Goal: Information Seeking & Learning: Learn about a topic

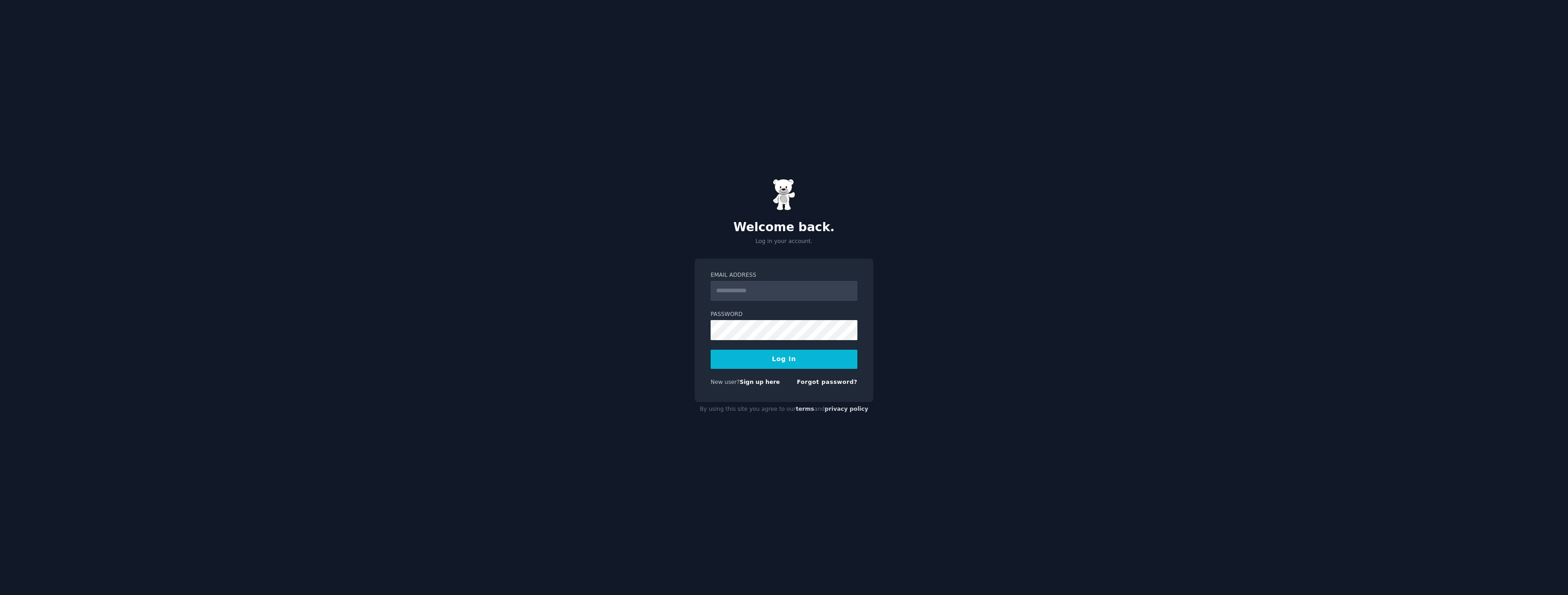
click at [764, 295] on input "Email Address" at bounding box center [783, 290] width 147 height 20
click at [800, 284] on input "**********" at bounding box center [783, 290] width 147 height 20
drag, startPoint x: 799, startPoint y: 290, endPoint x: 702, endPoint y: 292, distance: 97.0
click at [702, 292] on div "**********" at bounding box center [784, 331] width 179 height 144
type input "**********"
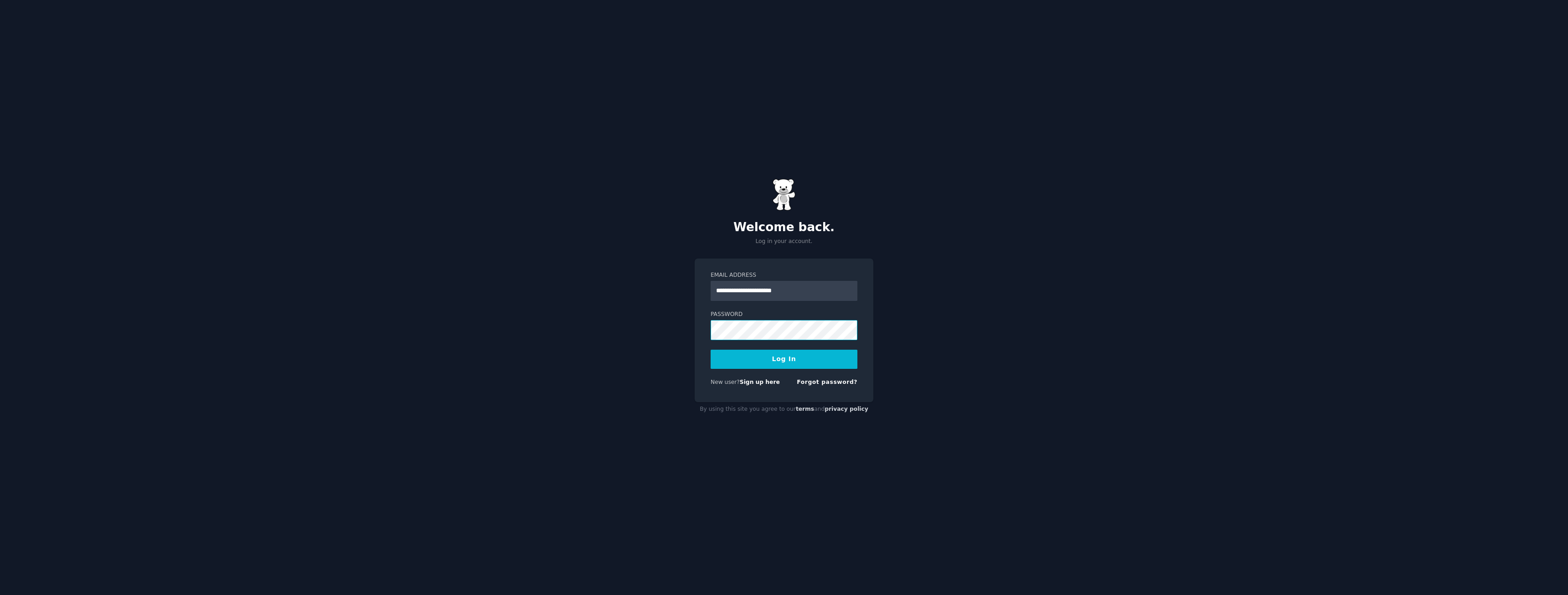
click at [710, 350] on button "Log In" at bounding box center [783, 359] width 147 height 19
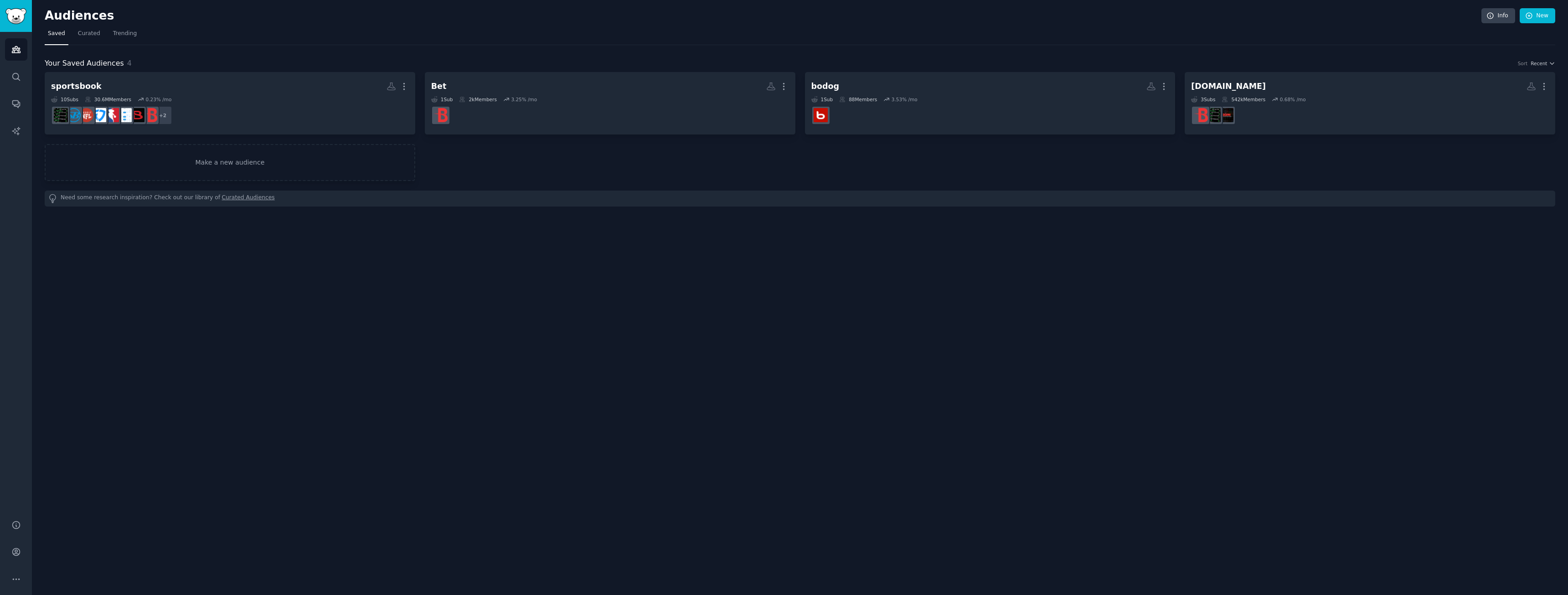
click at [1227, 309] on div "Audiences Info New Saved Curated Trending Your Saved Audiences 4 Sort Recent sp…" at bounding box center [800, 297] width 1536 height 595
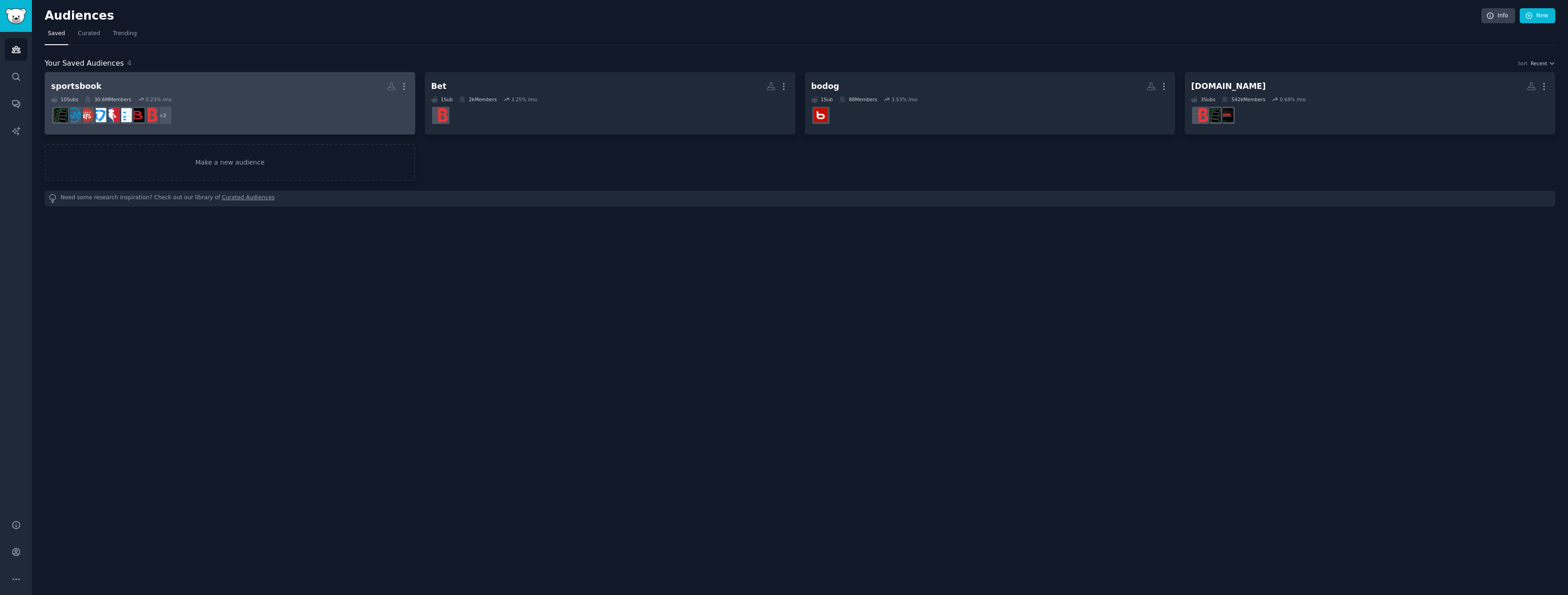
click at [97, 90] on h2 "sportsbook Custom Audience More" at bounding box center [230, 86] width 358 height 16
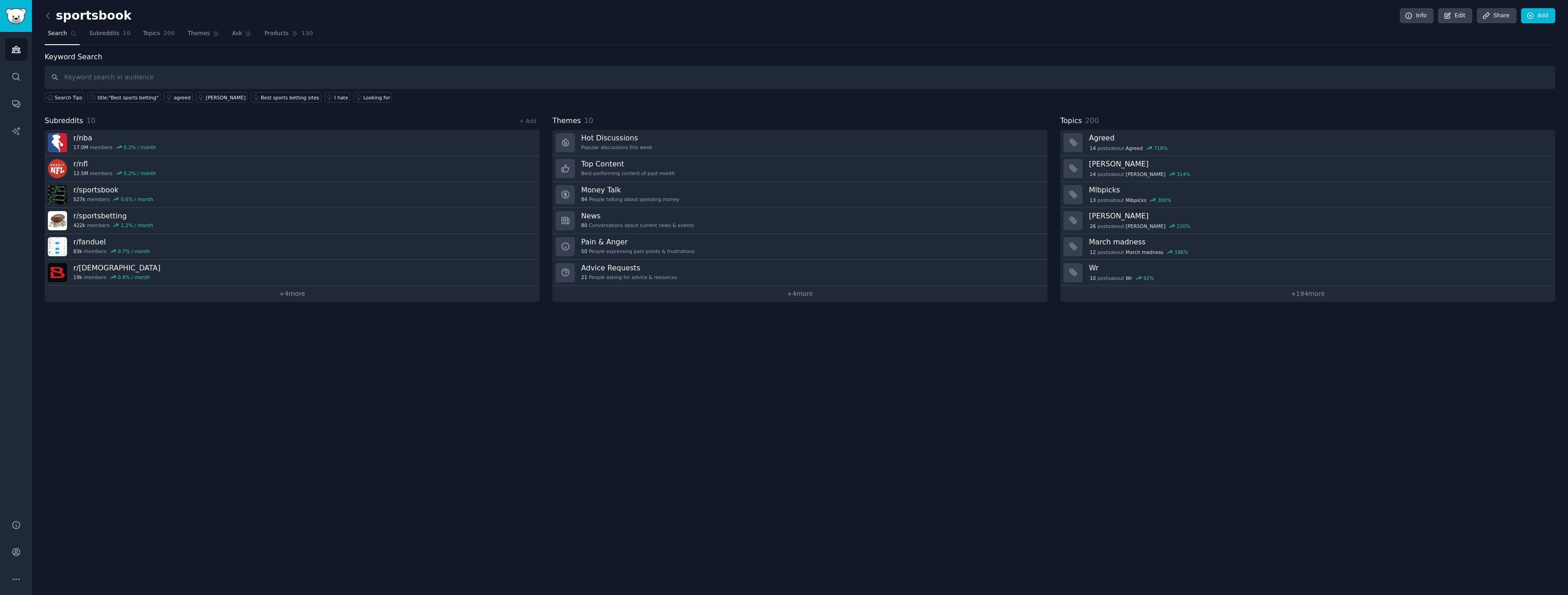
click at [420, 23] on div "sportsbook Info Edit Share Add" at bounding box center [800, 17] width 1511 height 19
click at [150, 125] on div "Subreddits 10 + Add" at bounding box center [292, 121] width 495 height 12
click at [100, 39] on link "Subreddits 10" at bounding box center [110, 35] width 47 height 19
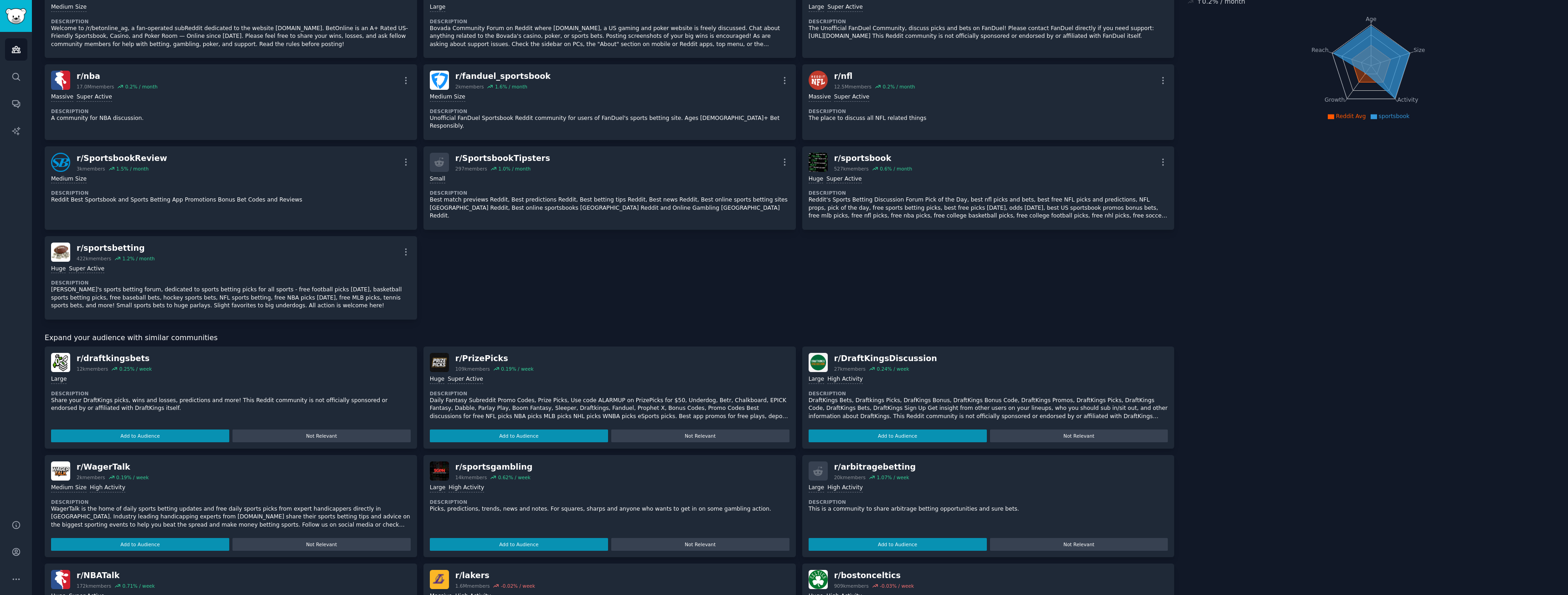
scroll to position [228, 0]
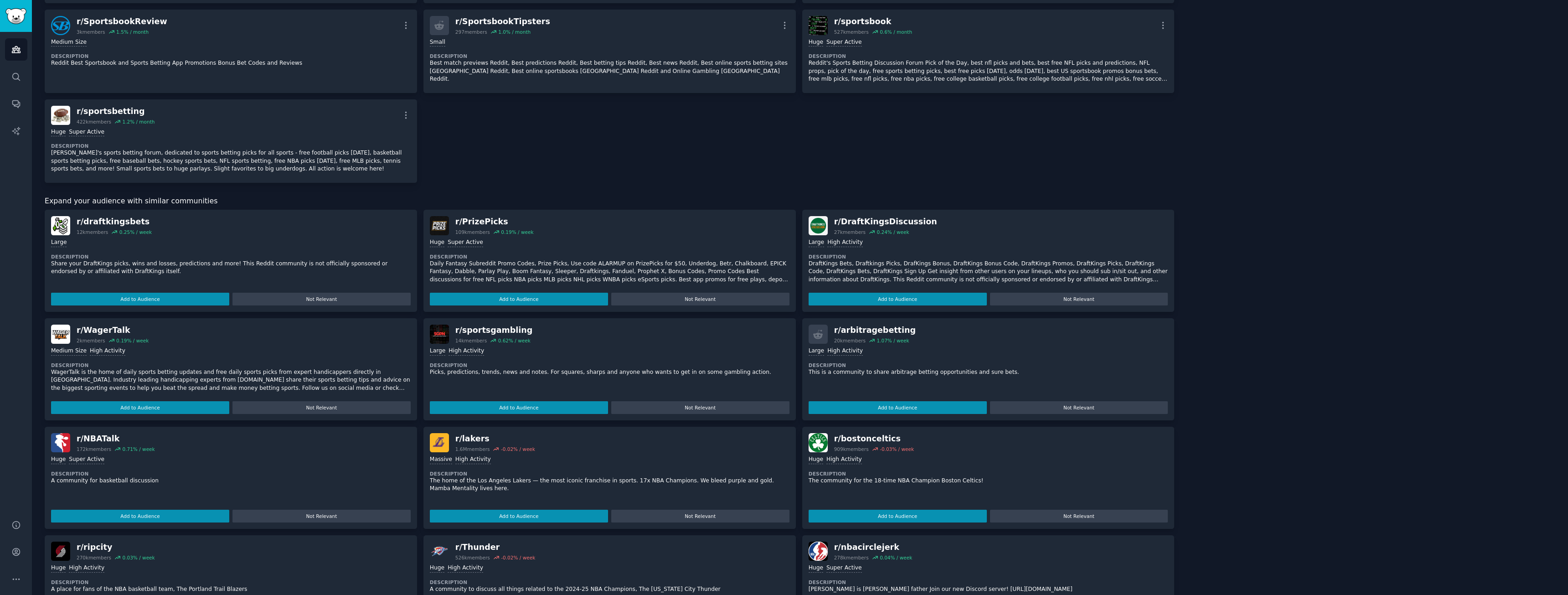
click at [684, 149] on div "r/ betonline_ag 2k members 3.2 % / month More Medium Size Description Welcome t…" at bounding box center [609, 10] width 1130 height 345
click at [690, 104] on div "r/ betonline_ag 2k members 3.2 % / month More Medium Size Description Welcome t…" at bounding box center [609, 10] width 1130 height 345
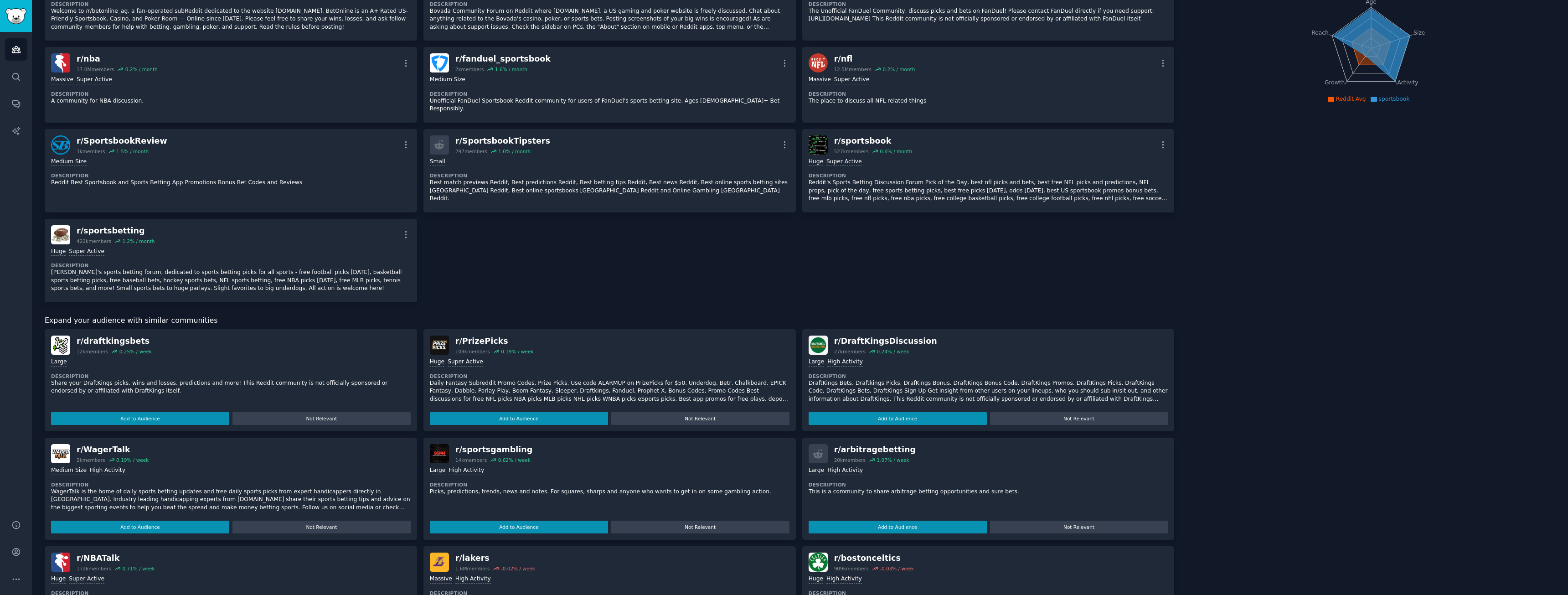
scroll to position [0, 0]
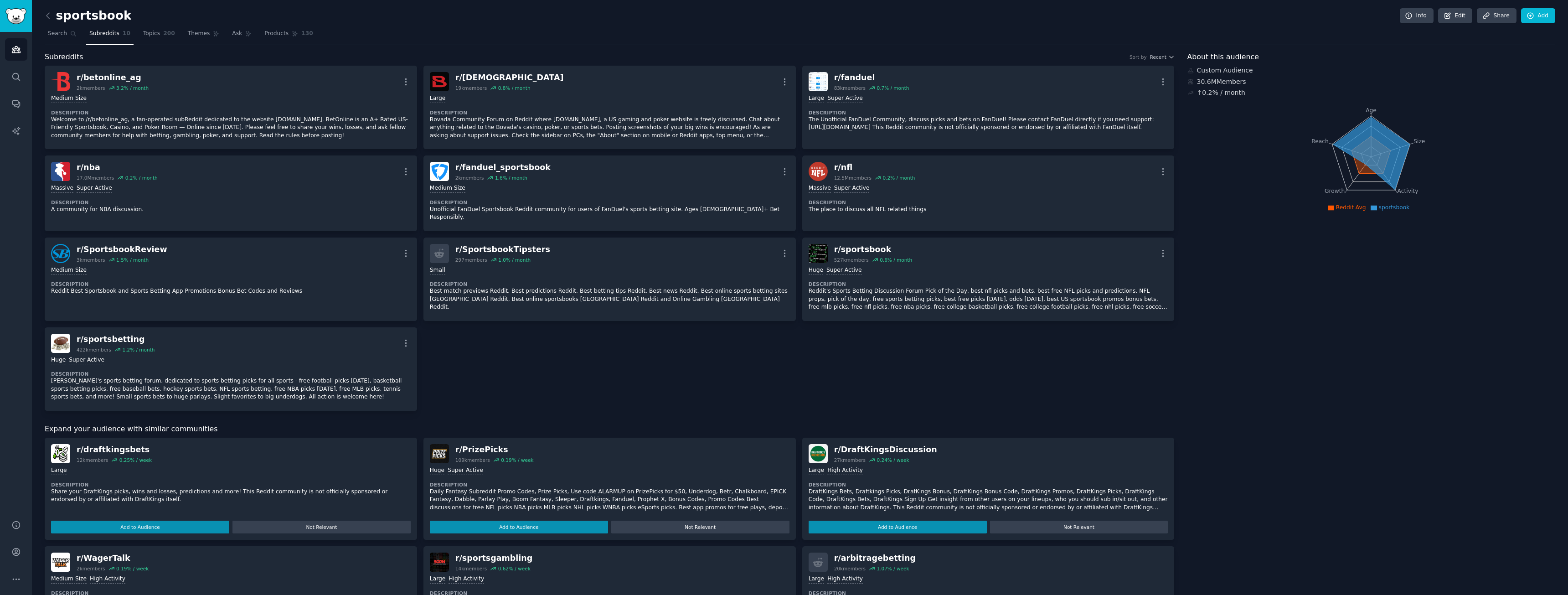
click at [488, 44] on nav "Search Subreddits 10 Topics 200 Themes Ask Products 130" at bounding box center [800, 35] width 1511 height 19
click at [163, 35] on span "200" at bounding box center [169, 33] width 12 height 8
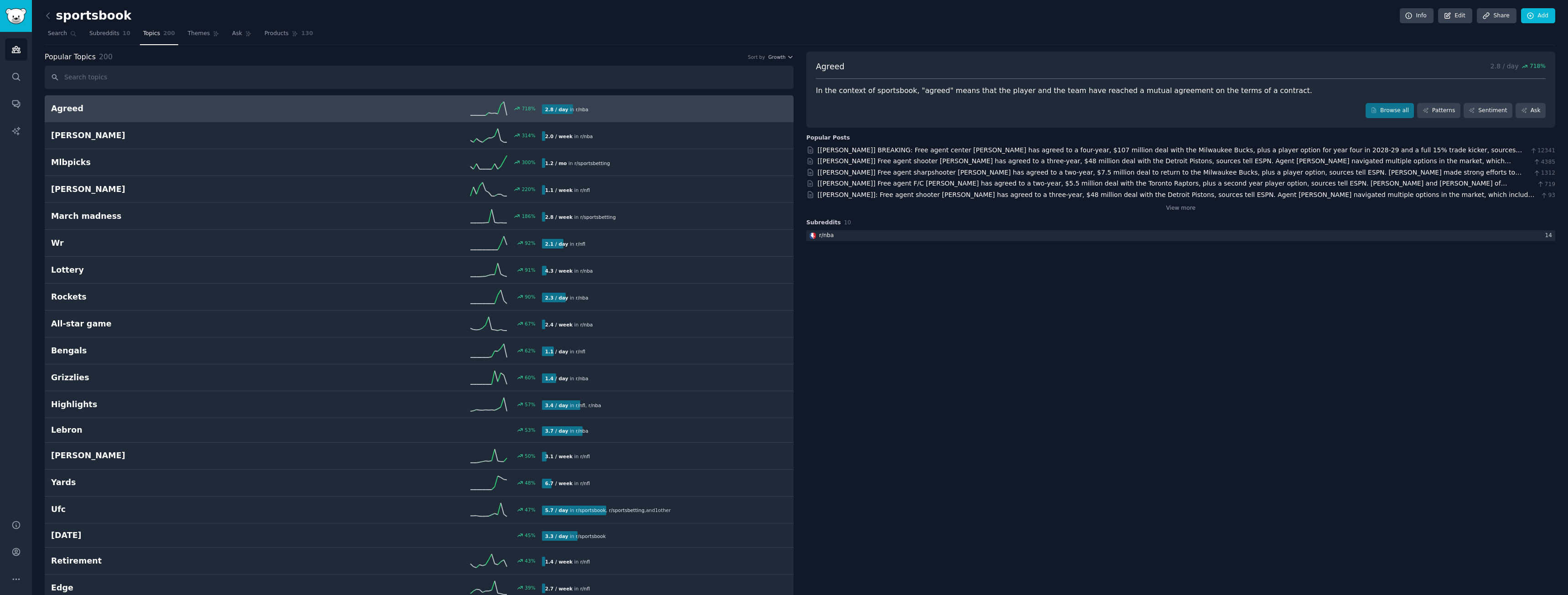
click at [324, 52] on div "Popular Topics 200 Sort by Growth" at bounding box center [419, 57] width 749 height 12
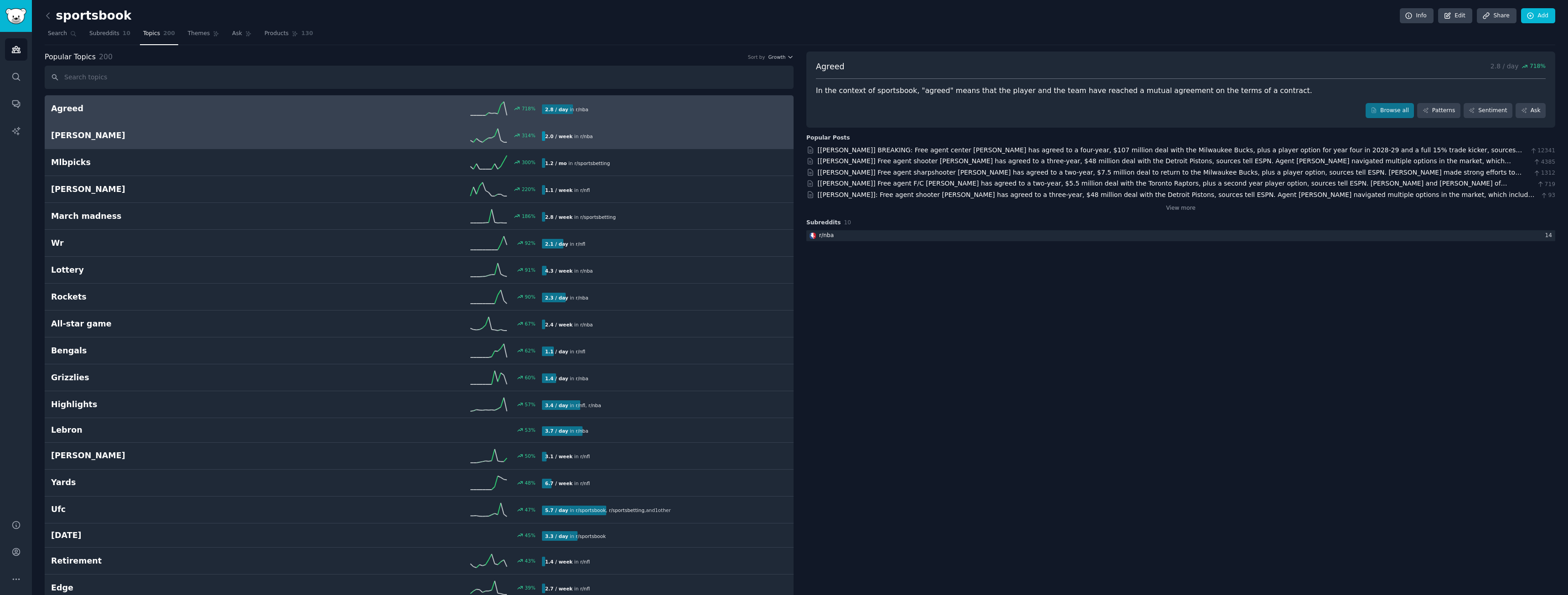
click at [103, 139] on h2 "[PERSON_NAME]" at bounding box center [173, 135] width 245 height 12
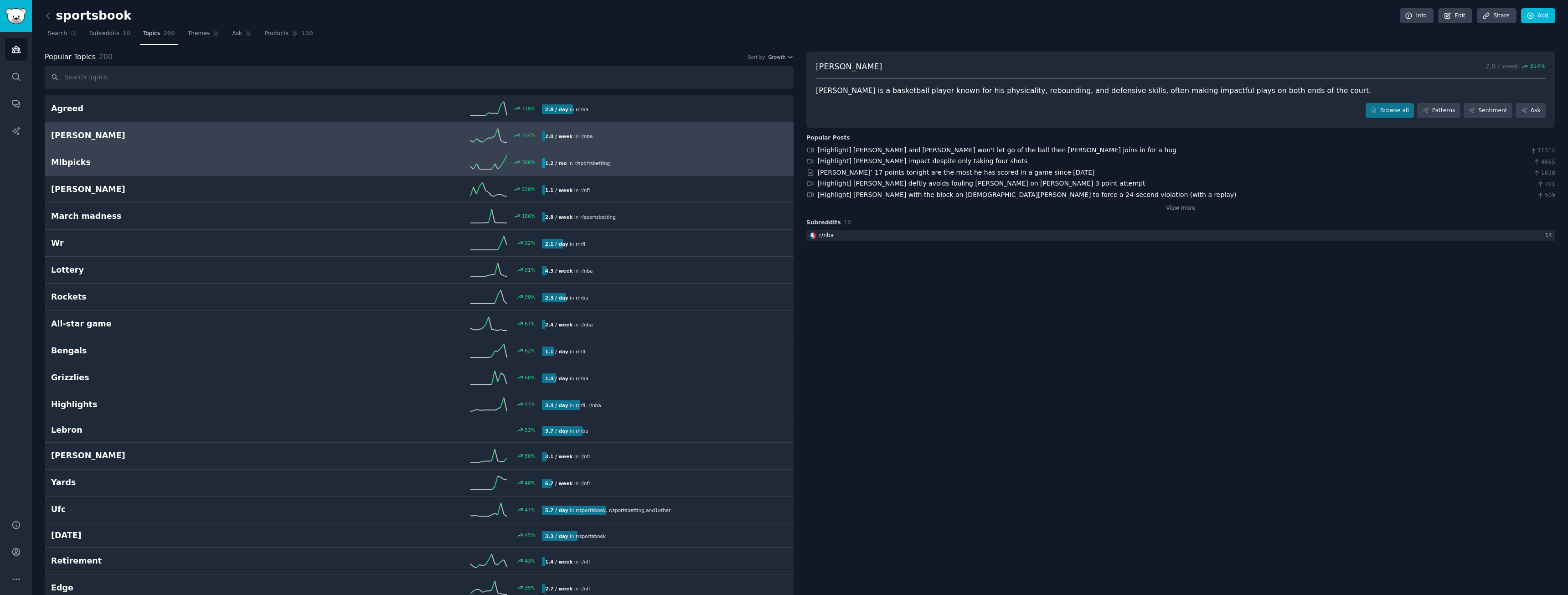
click at [116, 166] on h2 "Mlbpicks" at bounding box center [173, 163] width 245 height 12
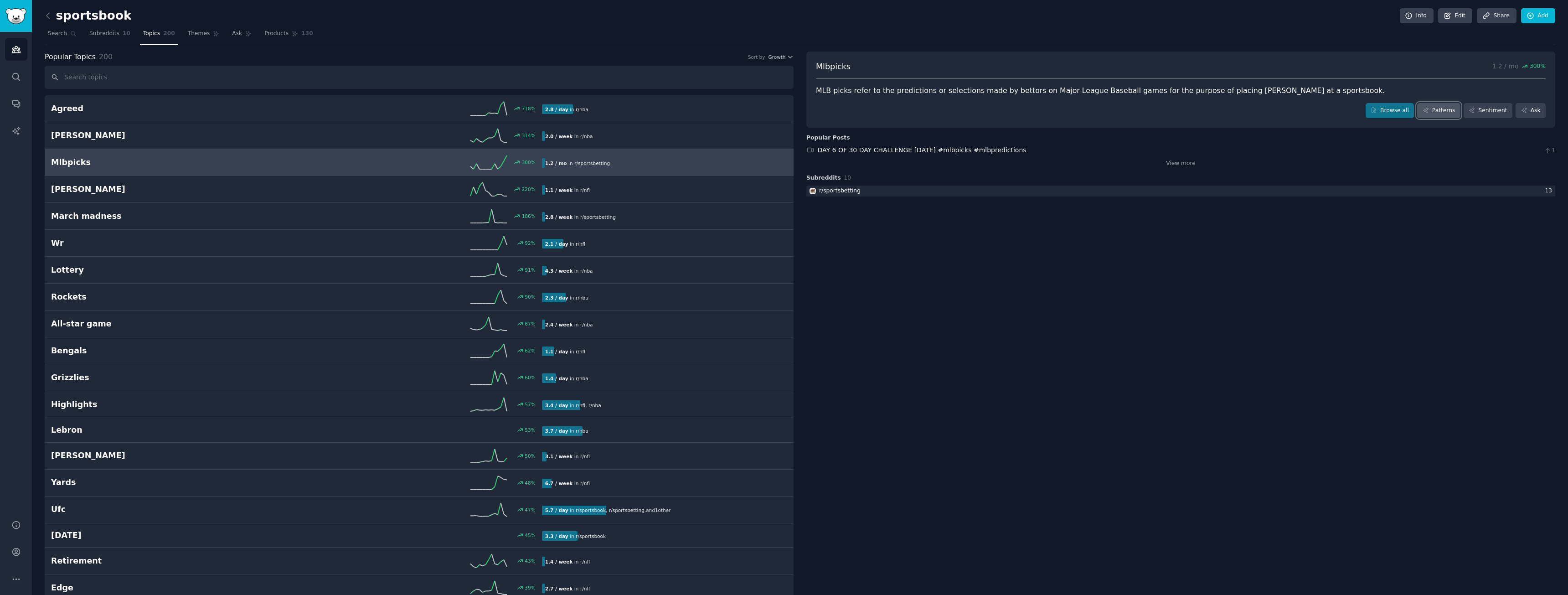
click at [1440, 111] on link "Patterns" at bounding box center [1438, 110] width 43 height 15
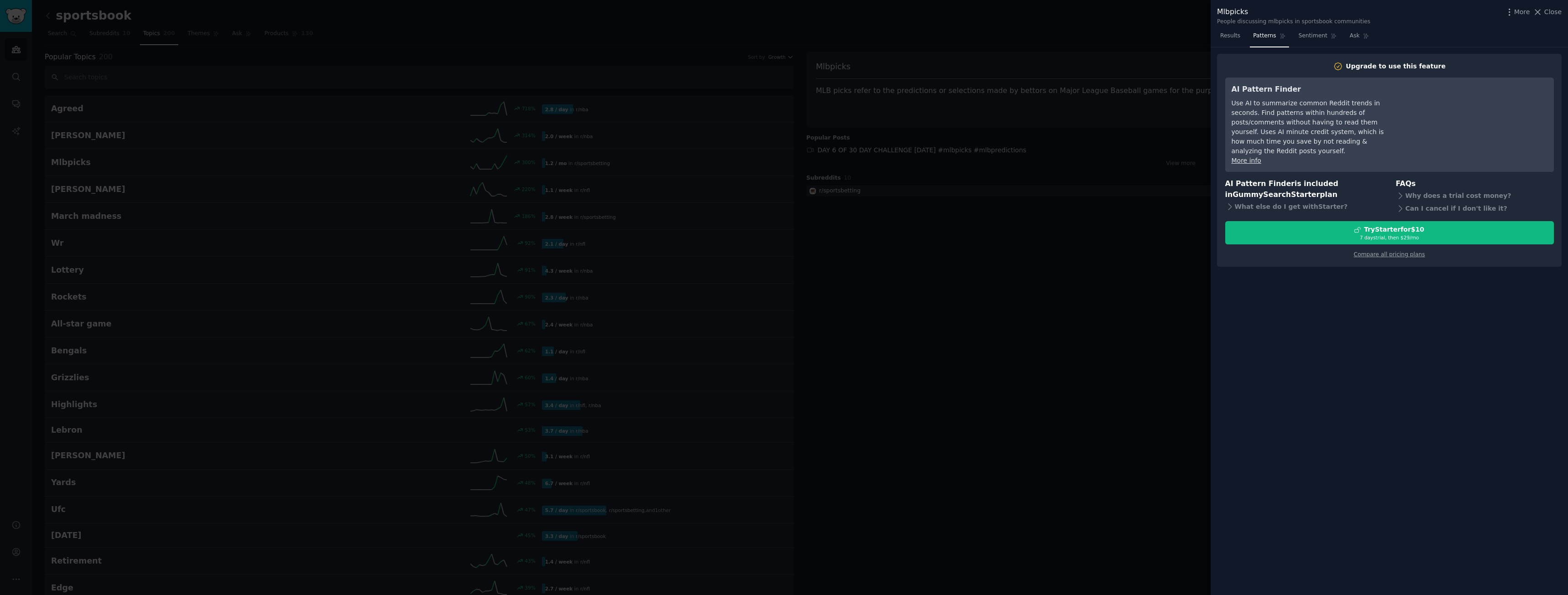
click at [823, 54] on div at bounding box center [784, 297] width 1568 height 595
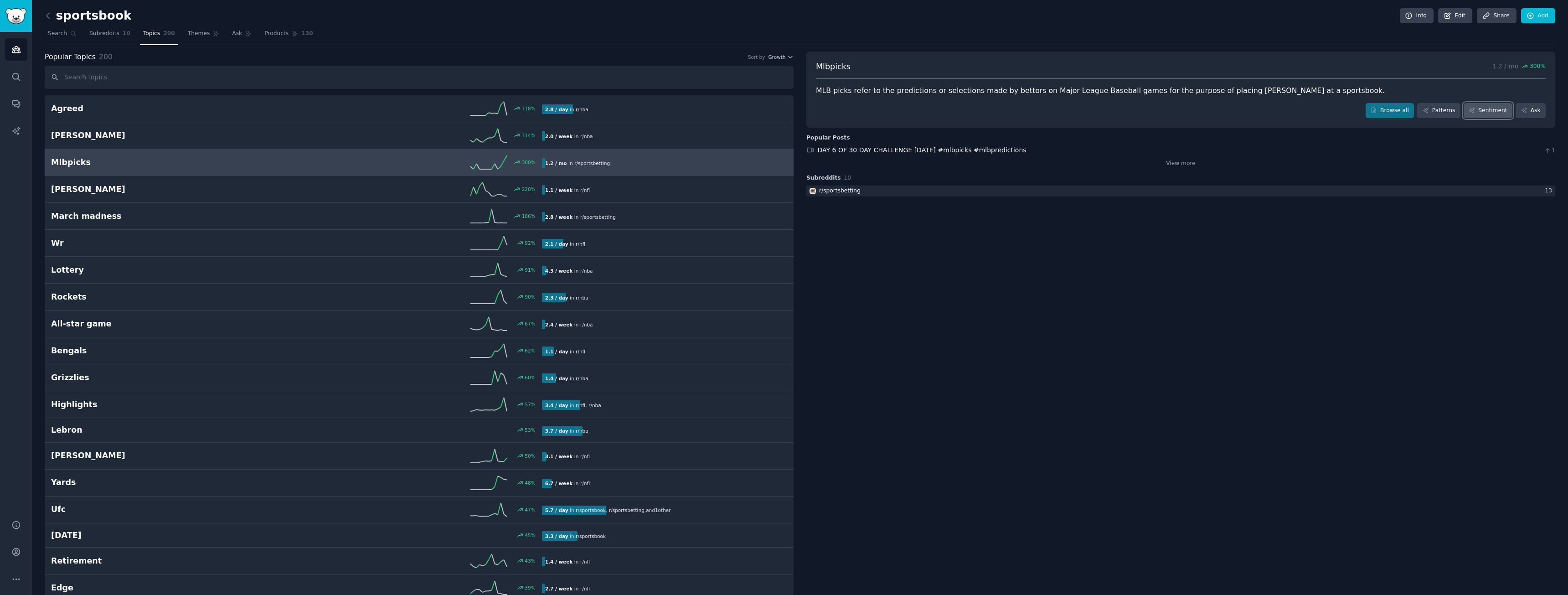
click at [1468, 109] on link "Sentiment" at bounding box center [1488, 110] width 49 height 15
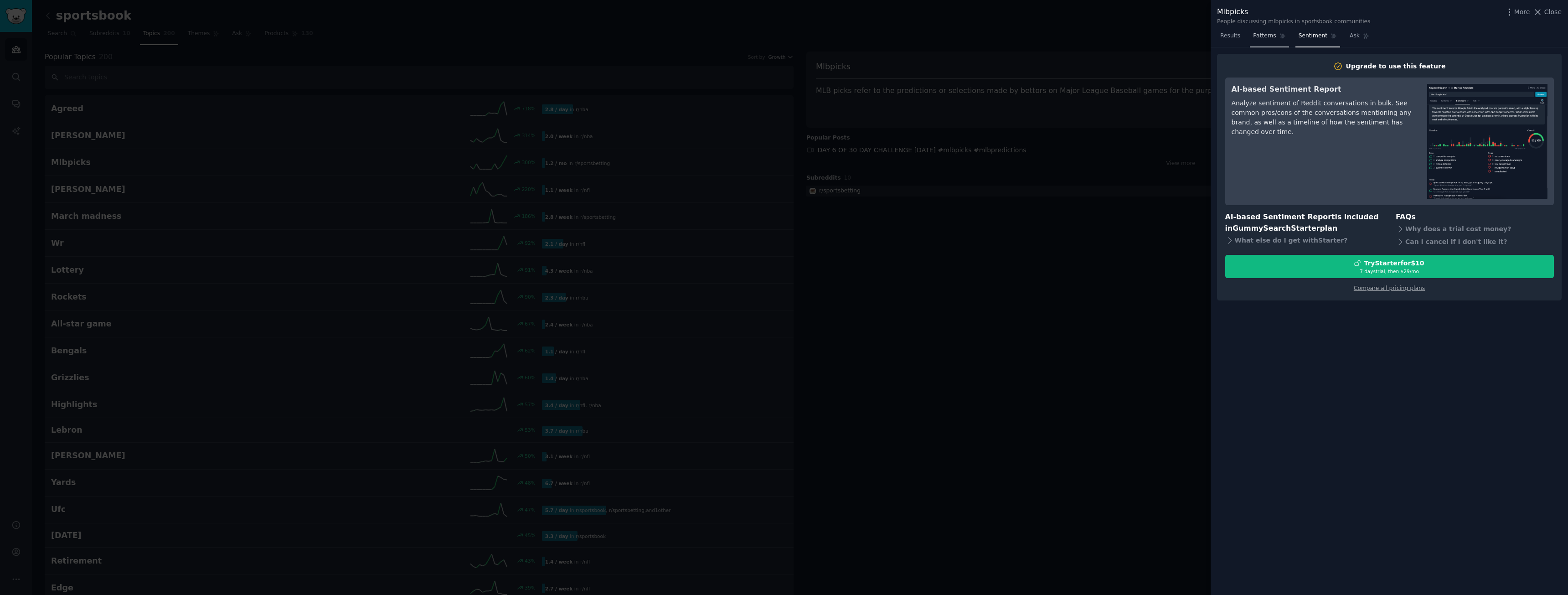
click at [1261, 39] on span "Patterns" at bounding box center [1264, 35] width 23 height 8
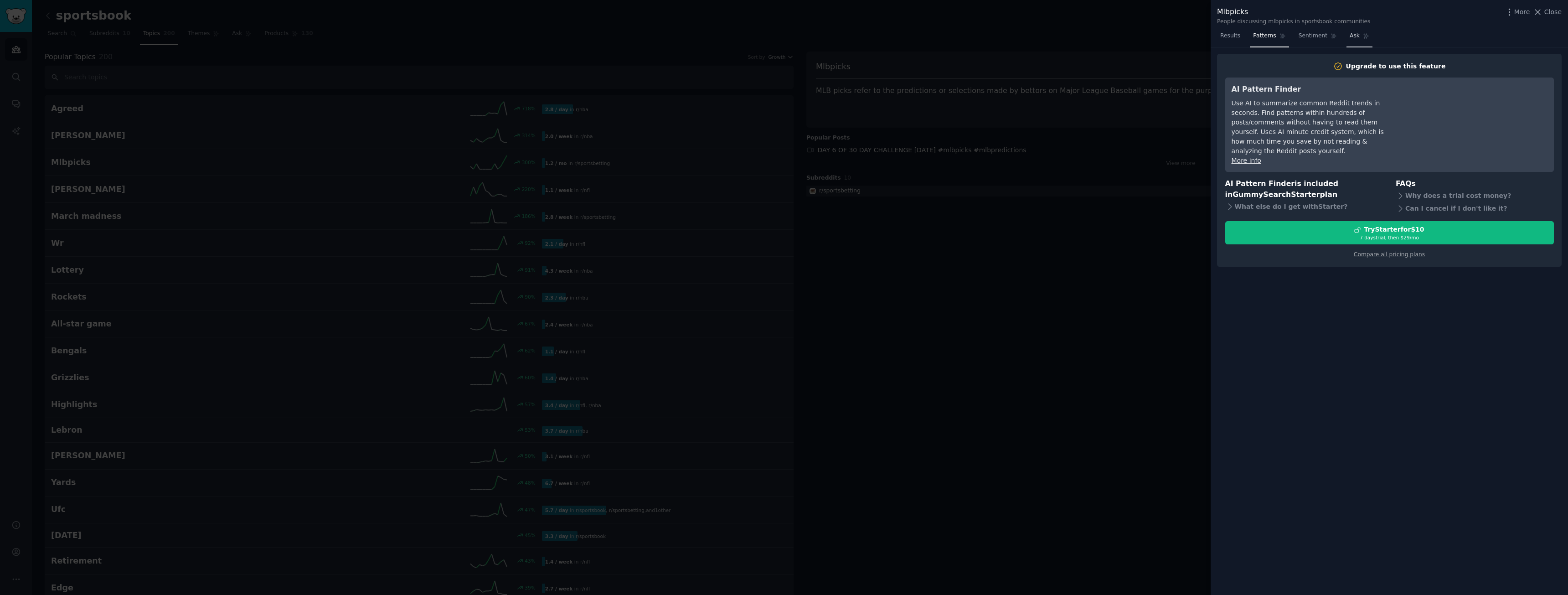
click at [1349, 37] on span "Ask" at bounding box center [1354, 35] width 10 height 8
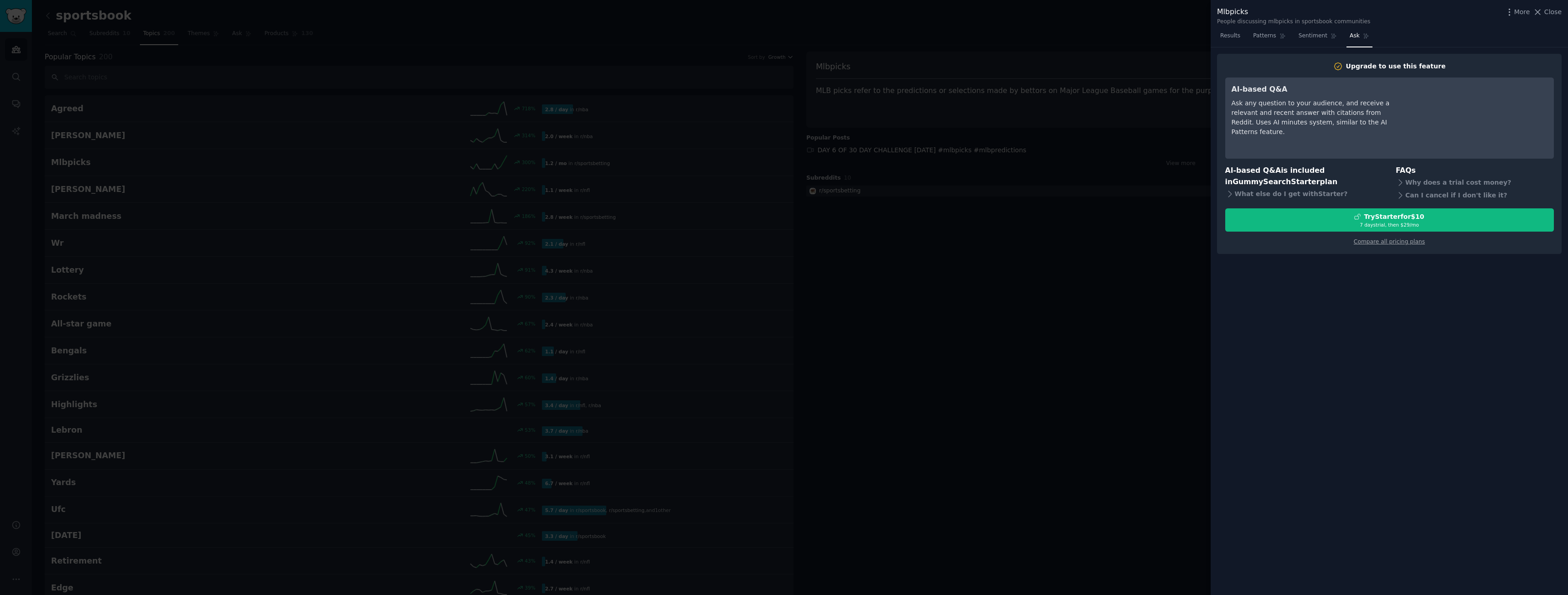
click at [1072, 135] on div at bounding box center [784, 297] width 1568 height 595
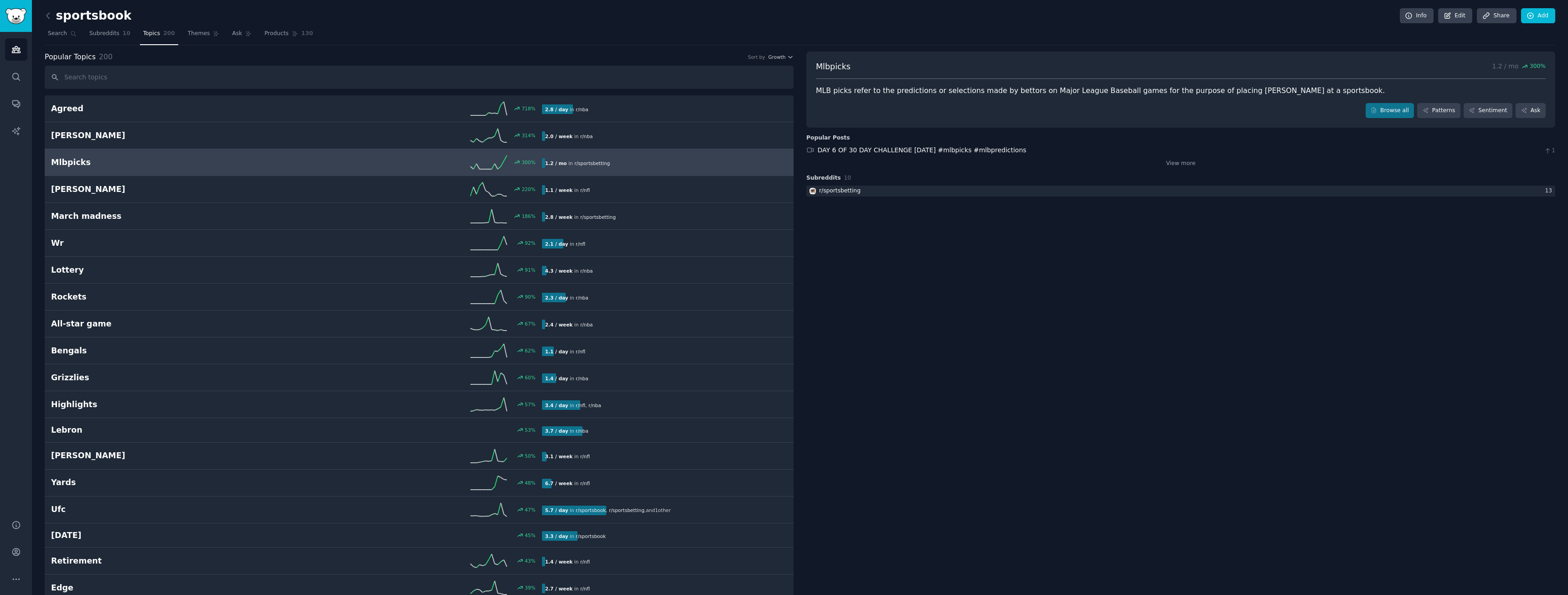
click at [909, 143] on div "Popular Posts DAY 6 OF 30 DAY CHALLENGE [DATE] #mlbpicks #mlbpredictions 1 View…" at bounding box center [1181, 150] width 749 height 33
click at [889, 153] on link "DAY 6 OF 30 DAY CHALLENGE [DATE] #mlbpicks #mlbpredictions" at bounding box center [922, 150] width 209 height 7
